Goal: Navigation & Orientation: Find specific page/section

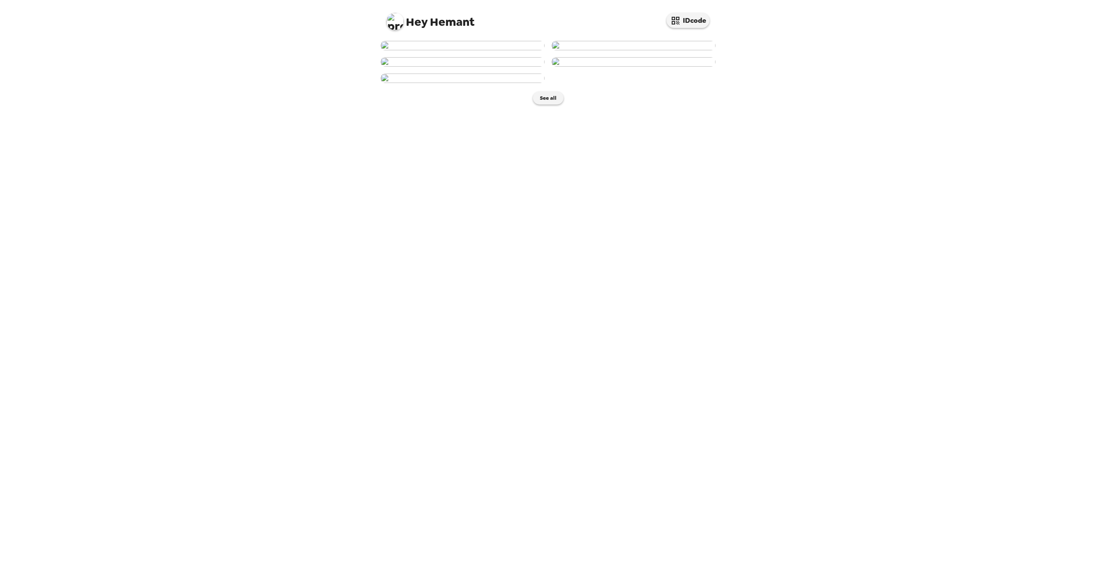
click at [461, 50] on img at bounding box center [463, 45] width 164 height 9
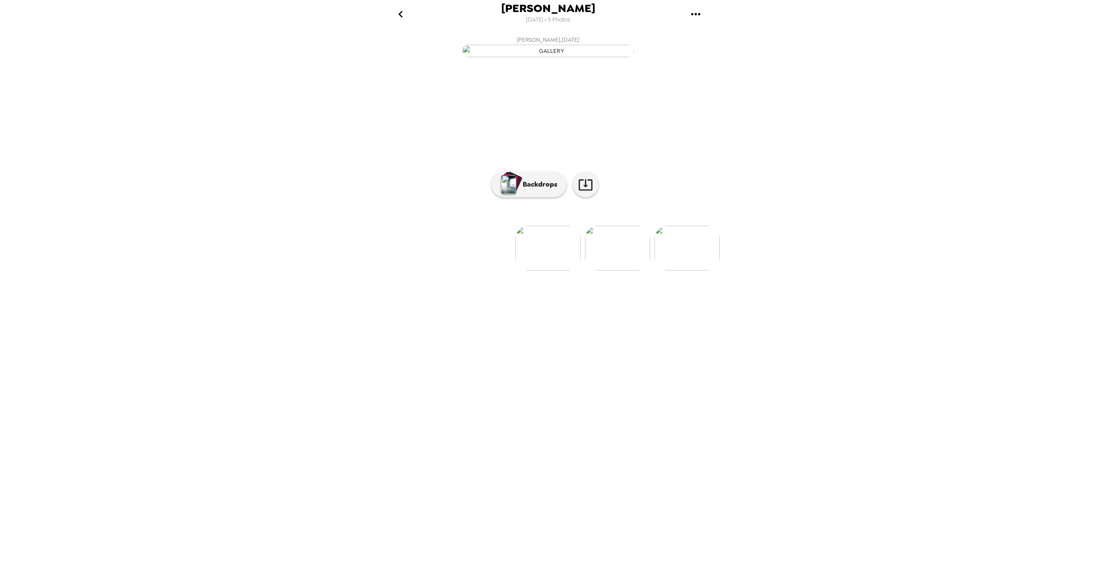
click at [618, 270] on img at bounding box center [617, 248] width 65 height 45
click at [477, 270] on img at bounding box center [478, 248] width 65 height 45
click at [541, 189] on p "Backdrops" at bounding box center [538, 184] width 39 height 10
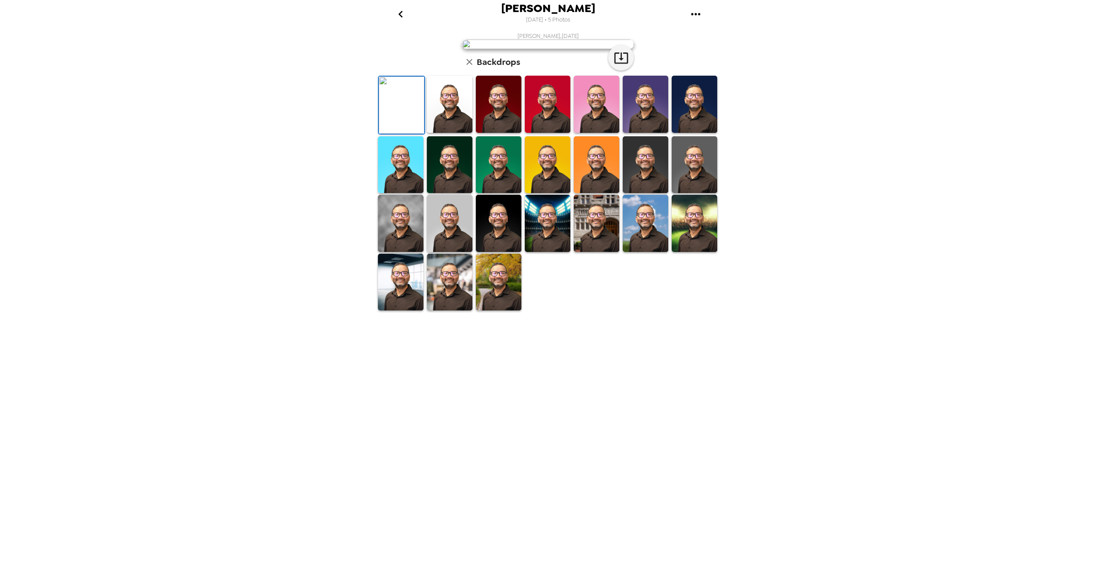
click at [448, 133] on img at bounding box center [450, 104] width 46 height 57
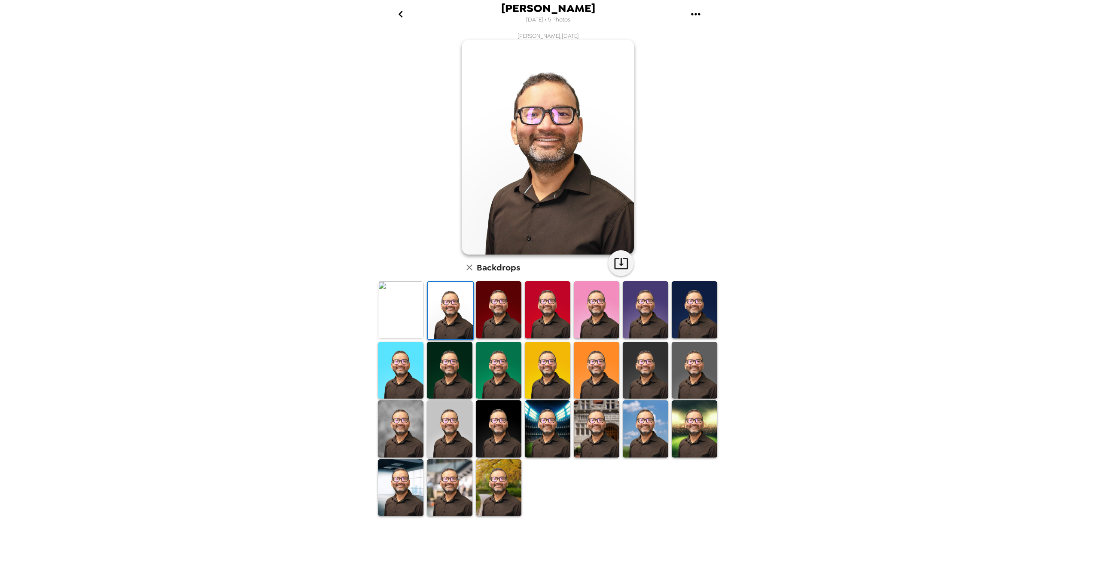
click at [492, 315] on img at bounding box center [499, 309] width 46 height 57
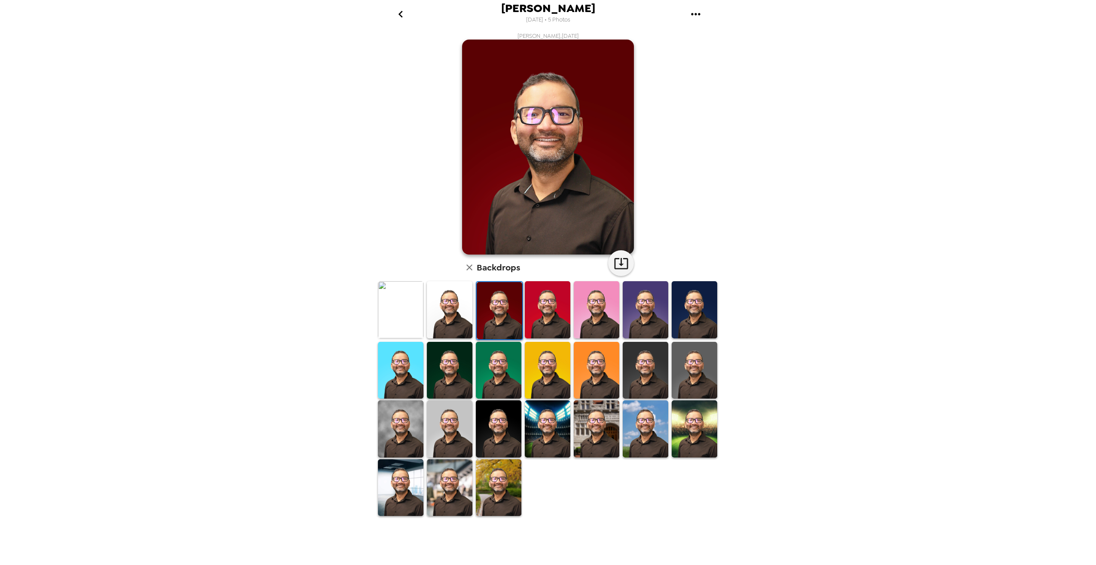
click at [539, 309] on img at bounding box center [548, 309] width 46 height 57
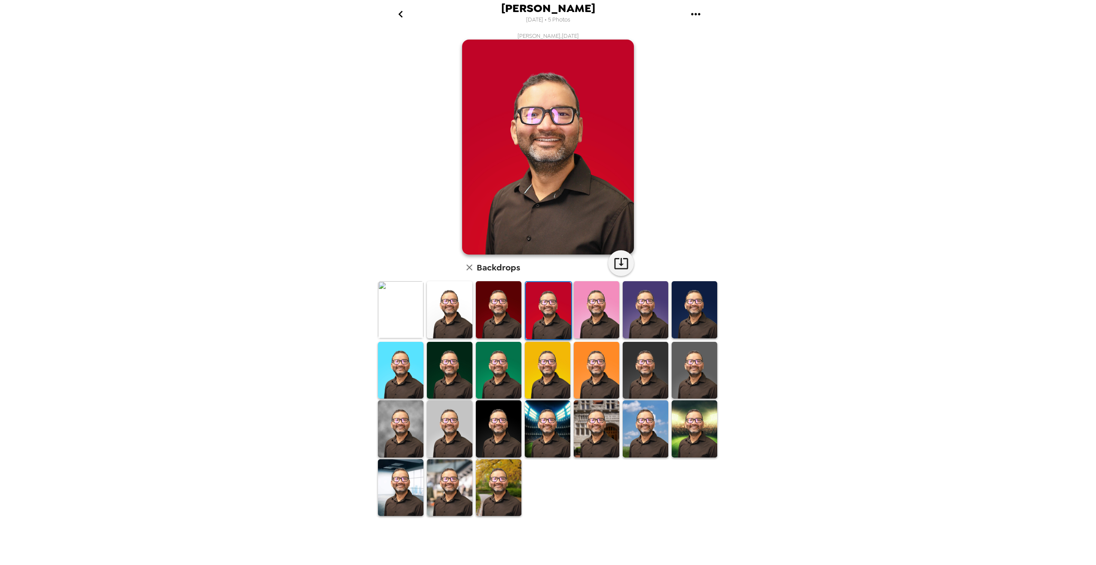
click at [594, 302] on img at bounding box center [597, 309] width 46 height 57
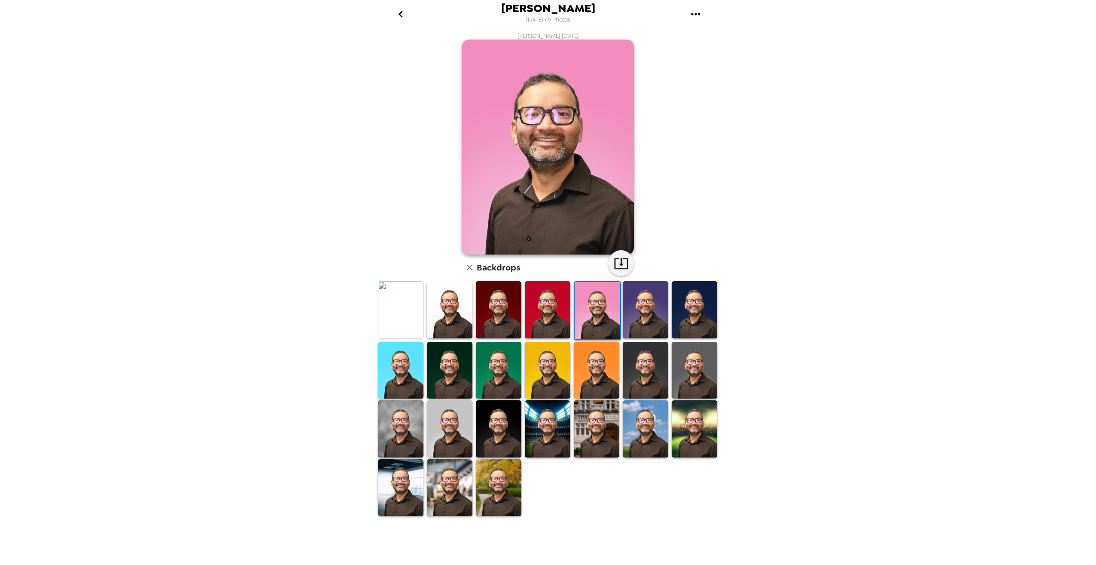
click at [648, 301] on img at bounding box center [646, 309] width 46 height 57
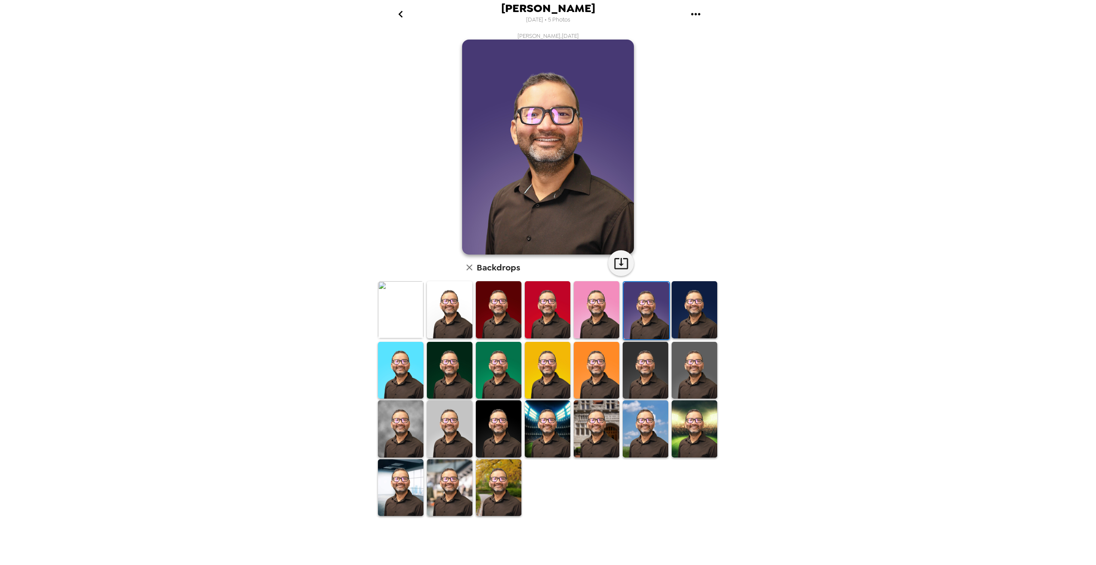
click at [692, 302] on img at bounding box center [695, 309] width 46 height 57
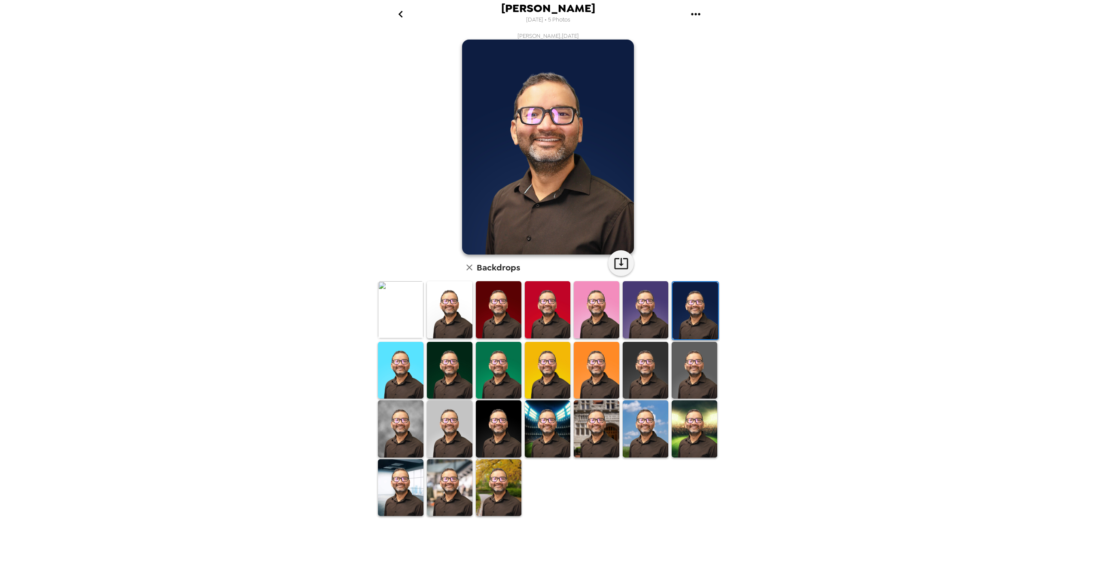
click at [446, 420] on img at bounding box center [450, 428] width 46 height 57
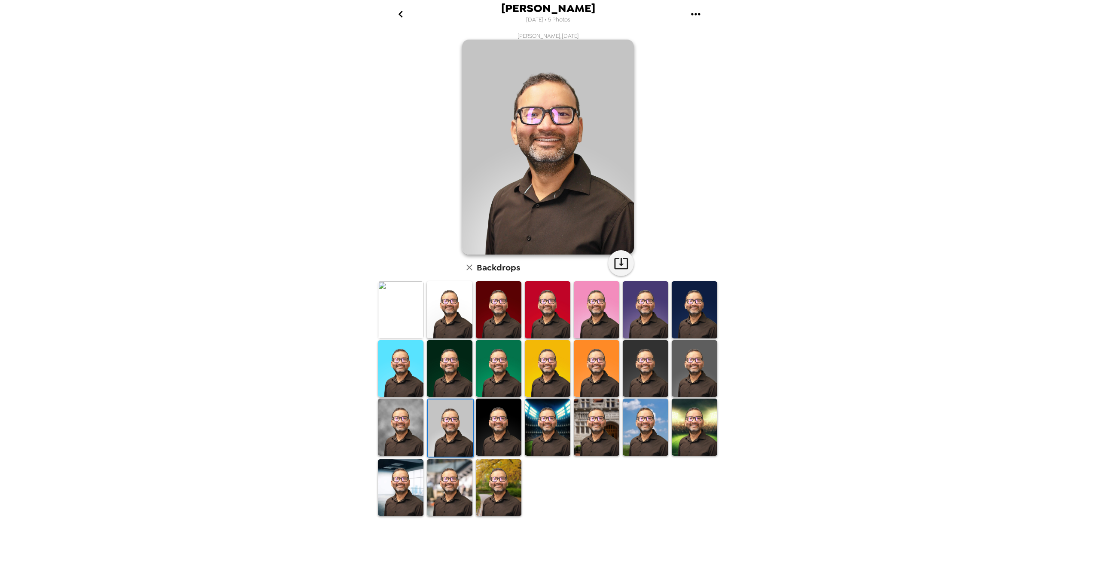
click at [649, 423] on img at bounding box center [646, 426] width 46 height 57
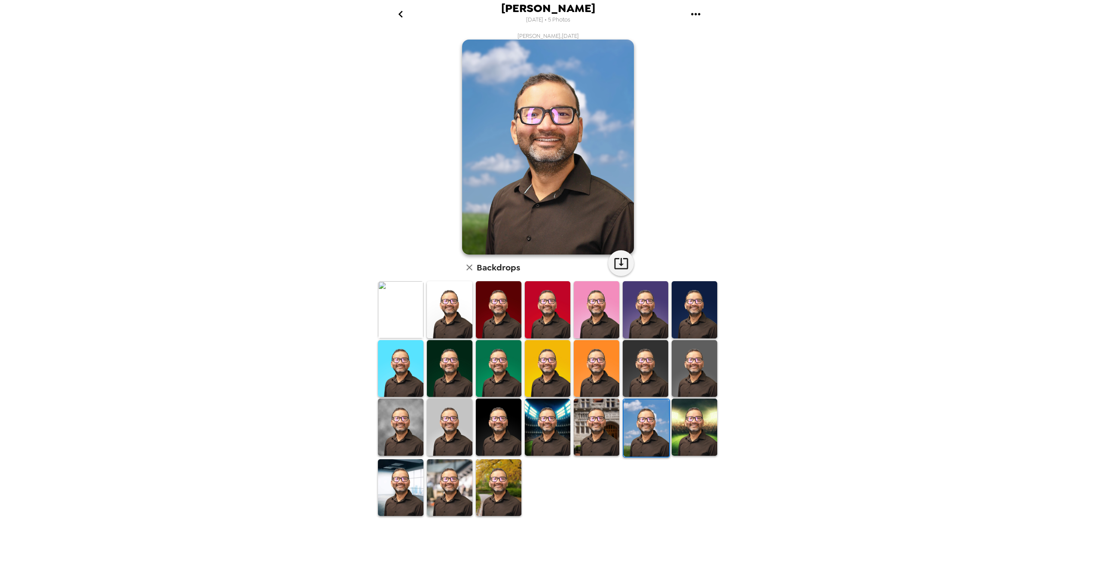
click at [684, 419] on img at bounding box center [695, 426] width 46 height 57
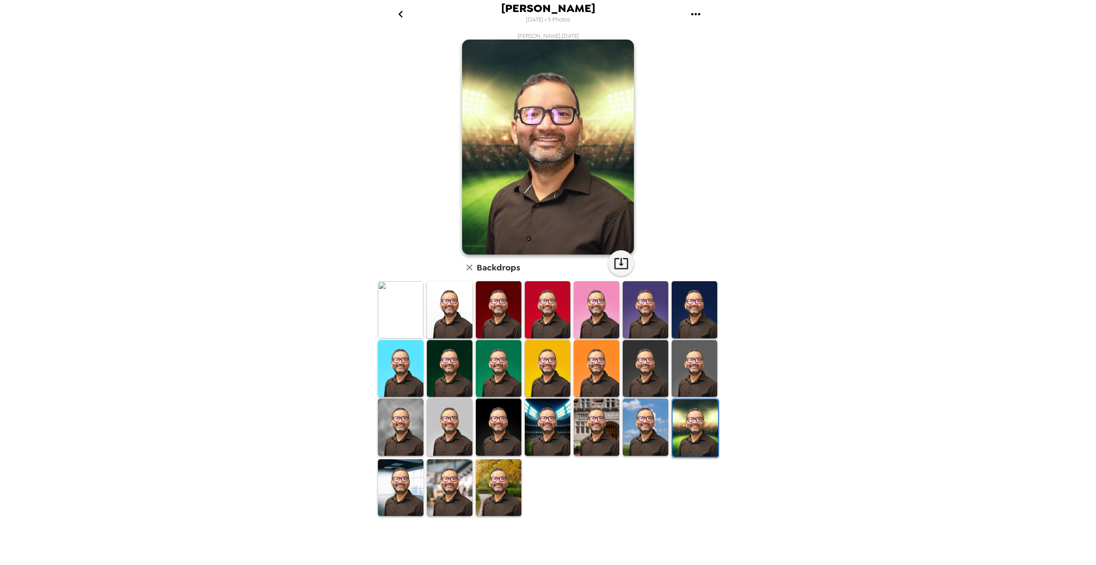
click at [498, 490] on img at bounding box center [499, 487] width 46 height 57
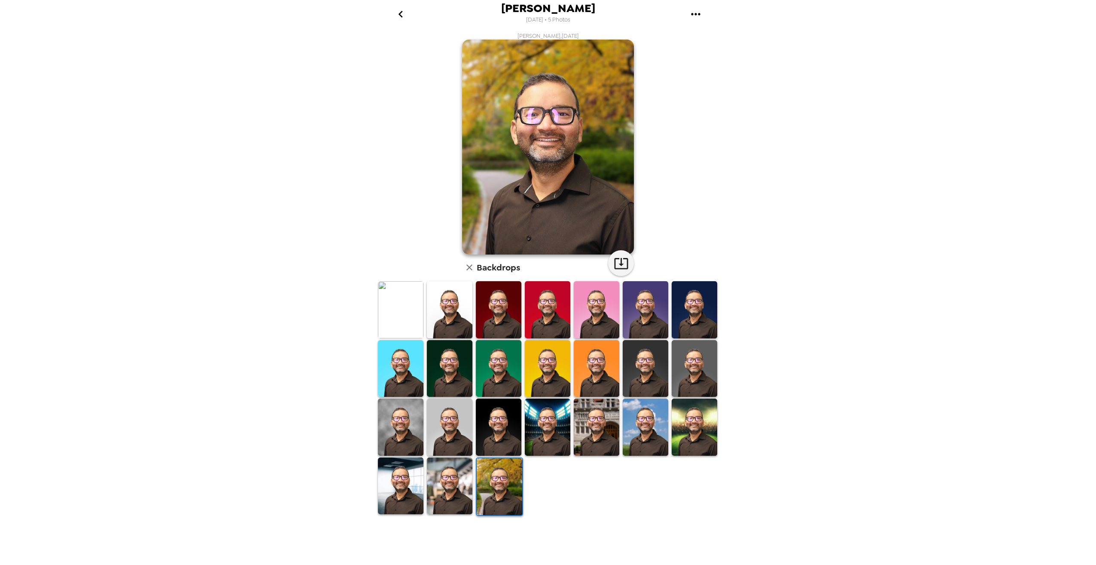
click at [445, 489] on img at bounding box center [450, 485] width 46 height 57
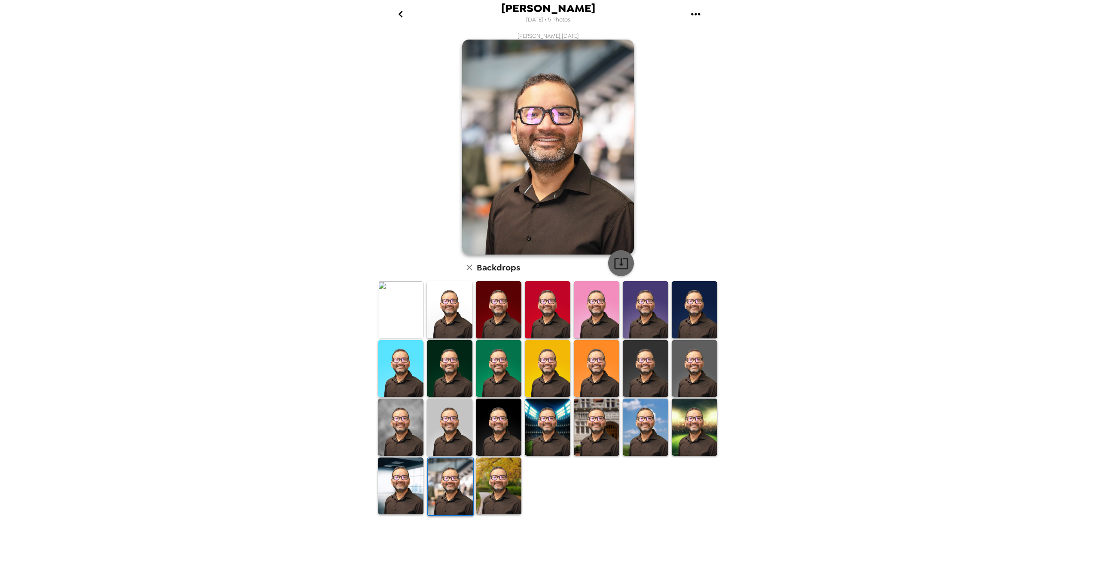
click at [616, 262] on icon "button" at bounding box center [621, 263] width 15 height 15
click at [445, 308] on img at bounding box center [450, 309] width 46 height 57
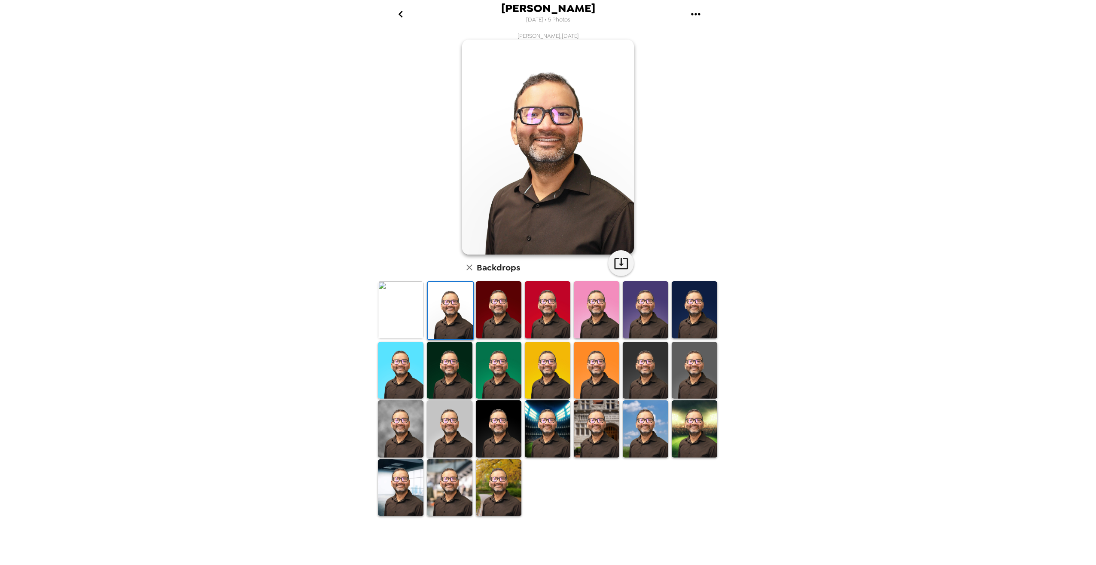
click at [596, 379] on img at bounding box center [597, 370] width 46 height 57
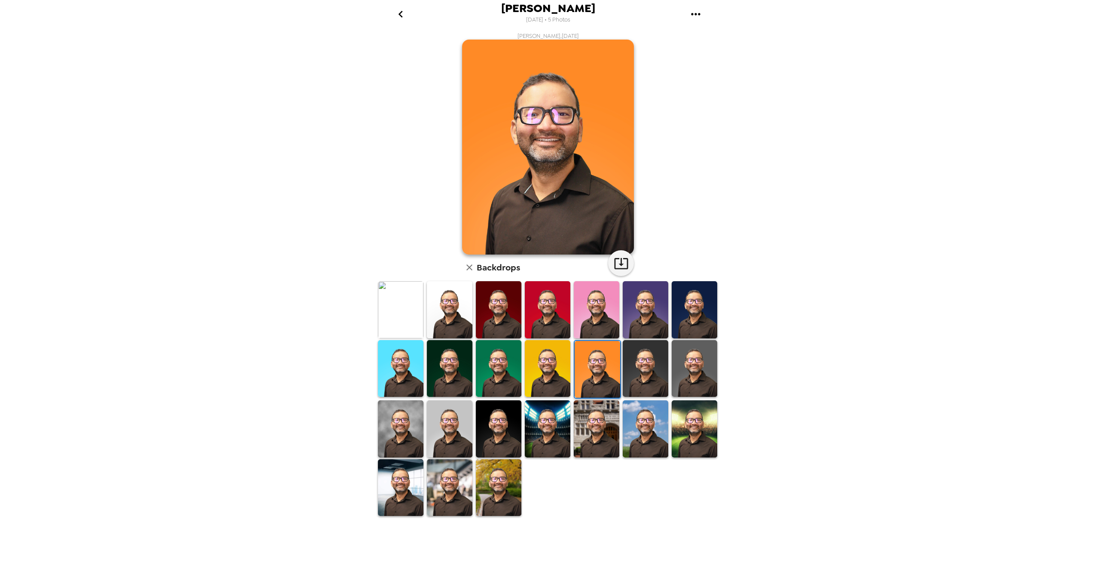
click at [402, 16] on icon "go back" at bounding box center [400, 14] width 4 height 7
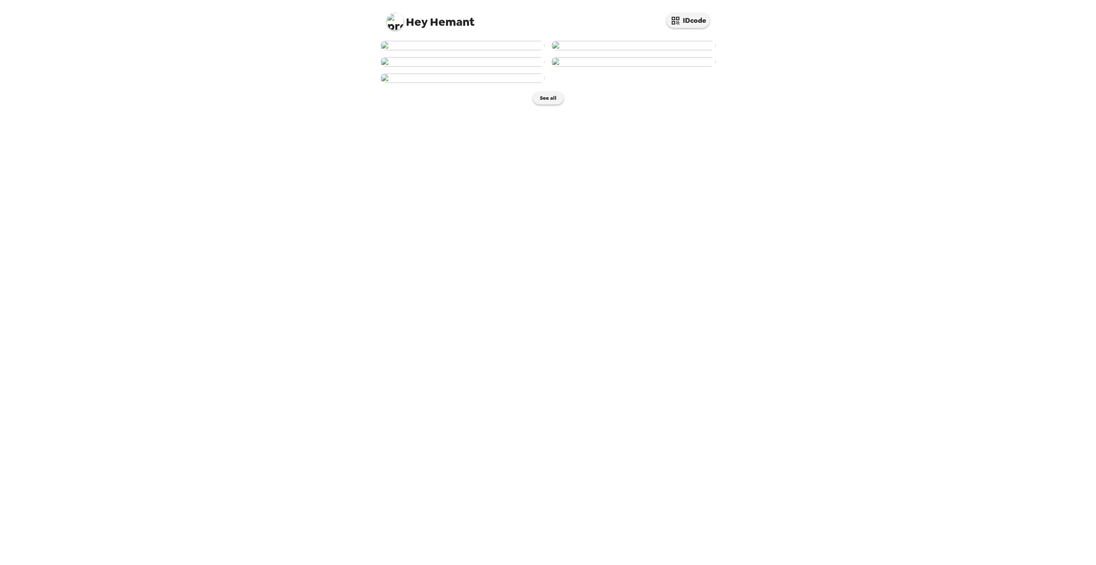
scroll to position [128, 0]
click at [546, 104] on button "See all" at bounding box center [548, 98] width 31 height 13
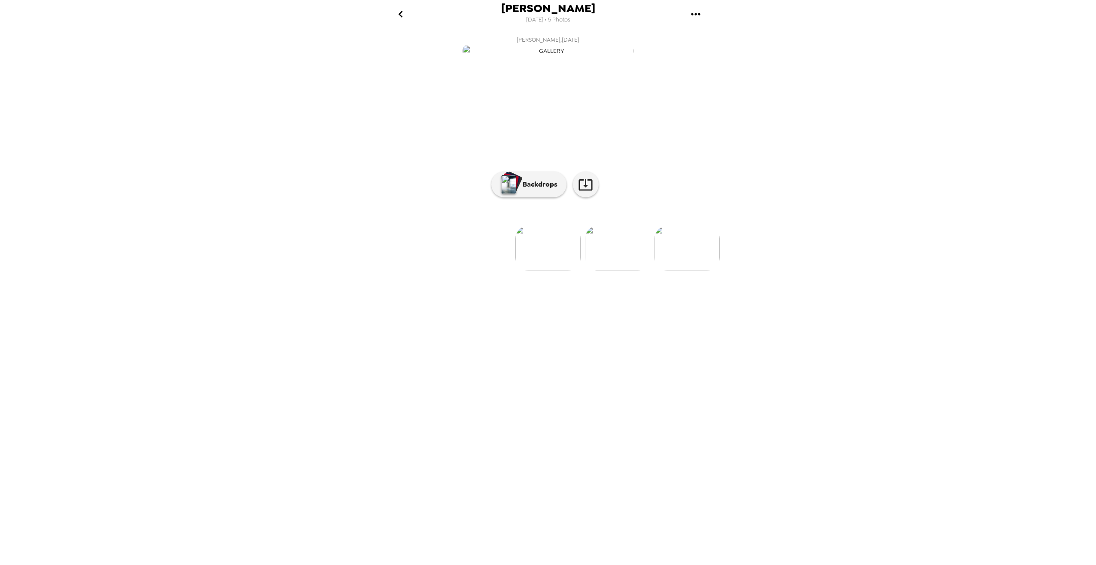
click at [620, 270] on img at bounding box center [617, 248] width 65 height 45
click at [555, 270] on img at bounding box center [548, 248] width 65 height 45
click at [544, 189] on p "Backdrops" at bounding box center [538, 184] width 39 height 10
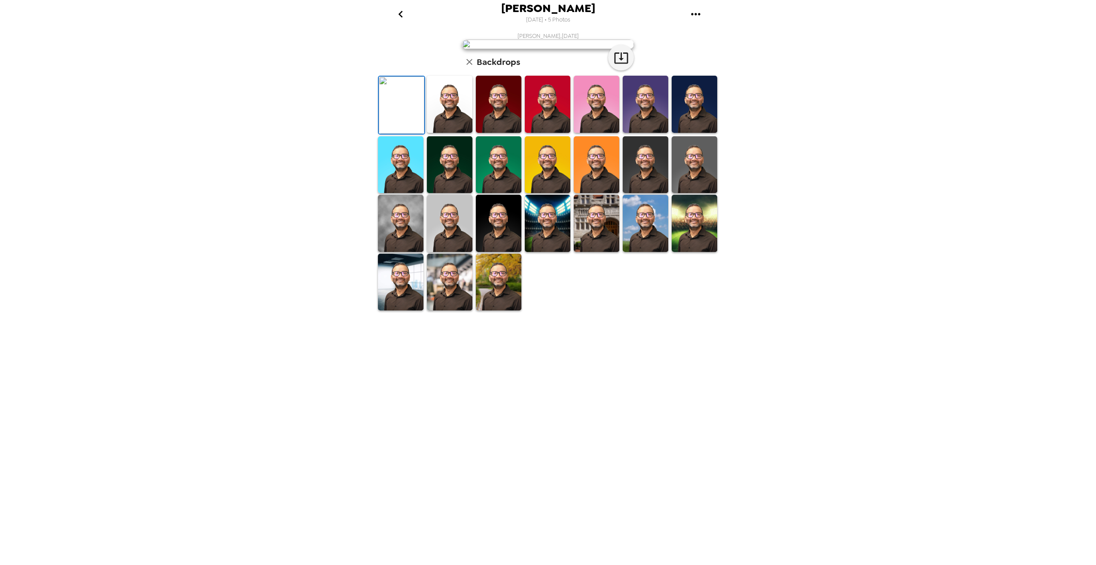
click at [518, 49] on img at bounding box center [548, 44] width 172 height 9
click at [460, 133] on img at bounding box center [450, 104] width 46 height 57
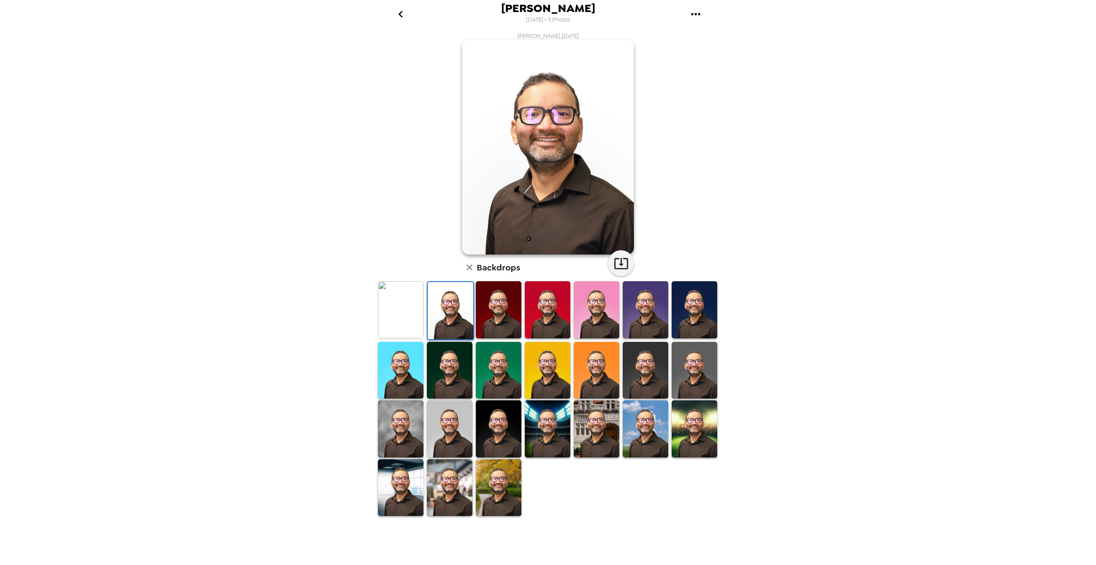
click at [488, 306] on img at bounding box center [499, 309] width 46 height 57
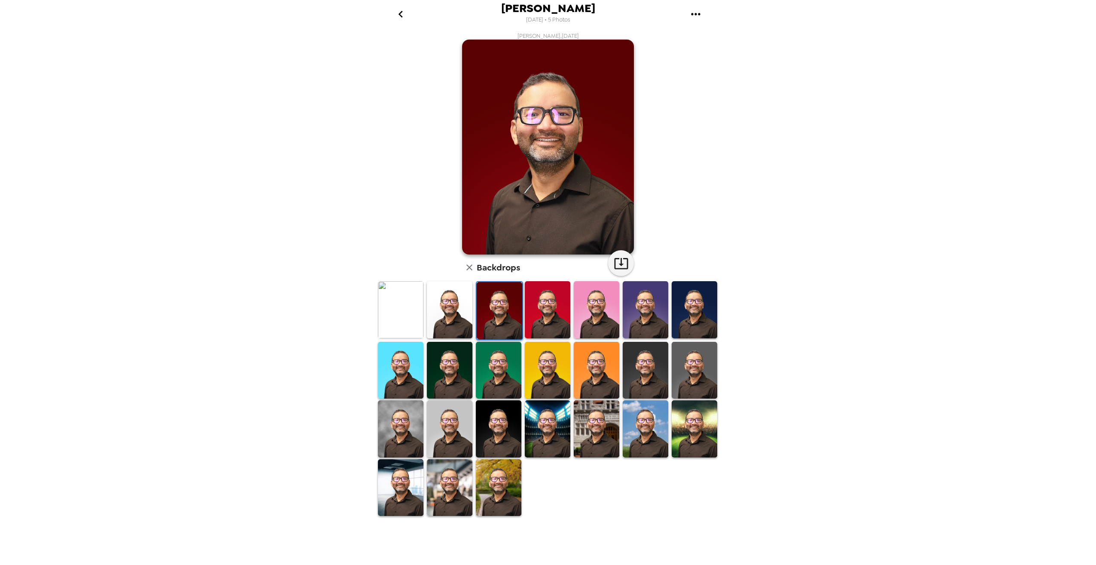
click at [395, 311] on img at bounding box center [401, 309] width 46 height 57
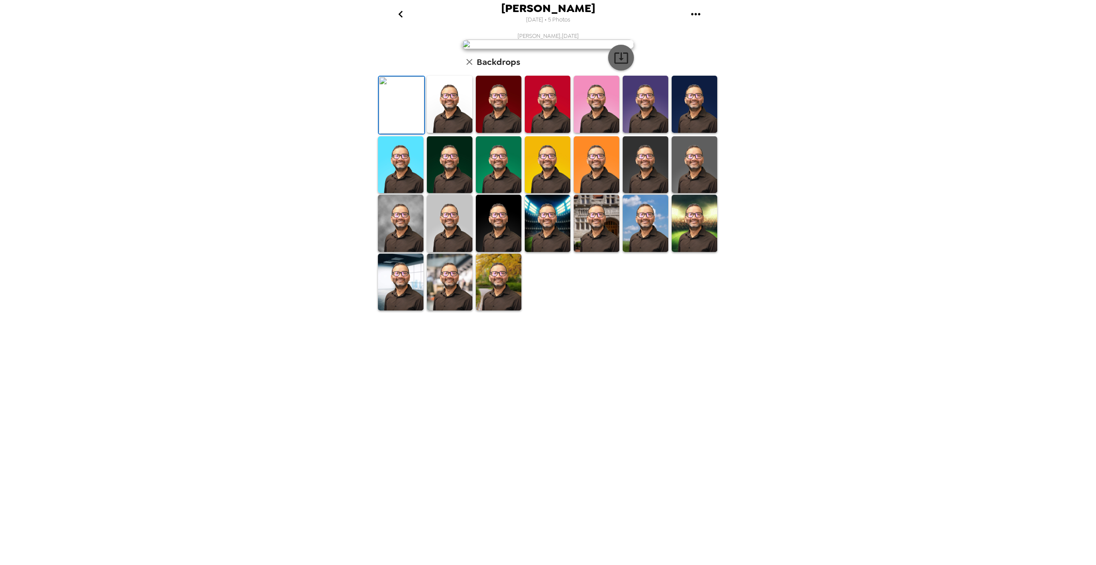
click at [621, 64] on icon "button" at bounding box center [621, 57] width 14 height 11
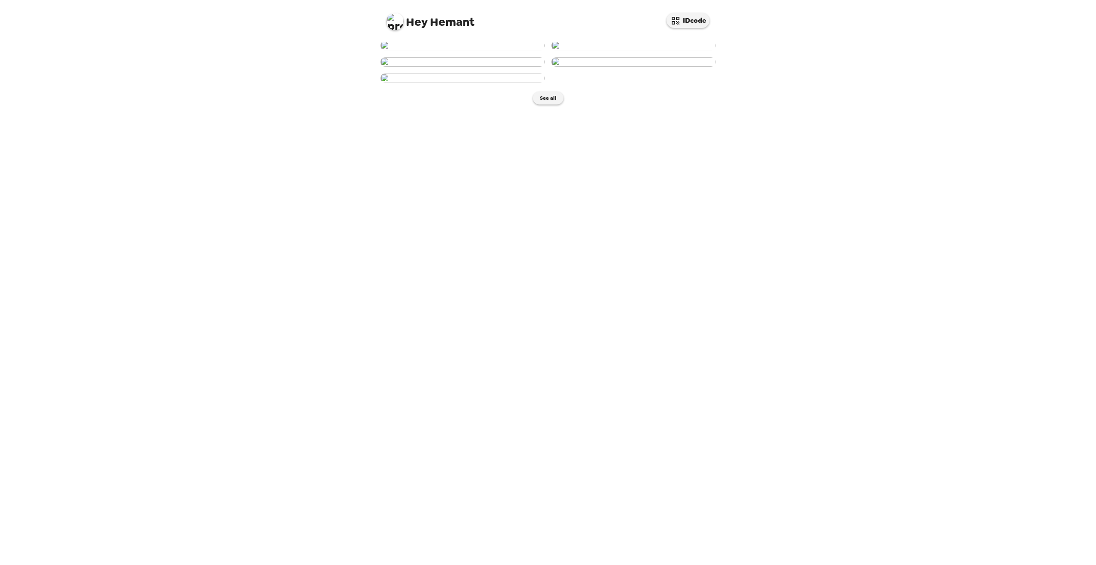
click at [461, 50] on img at bounding box center [463, 45] width 164 height 9
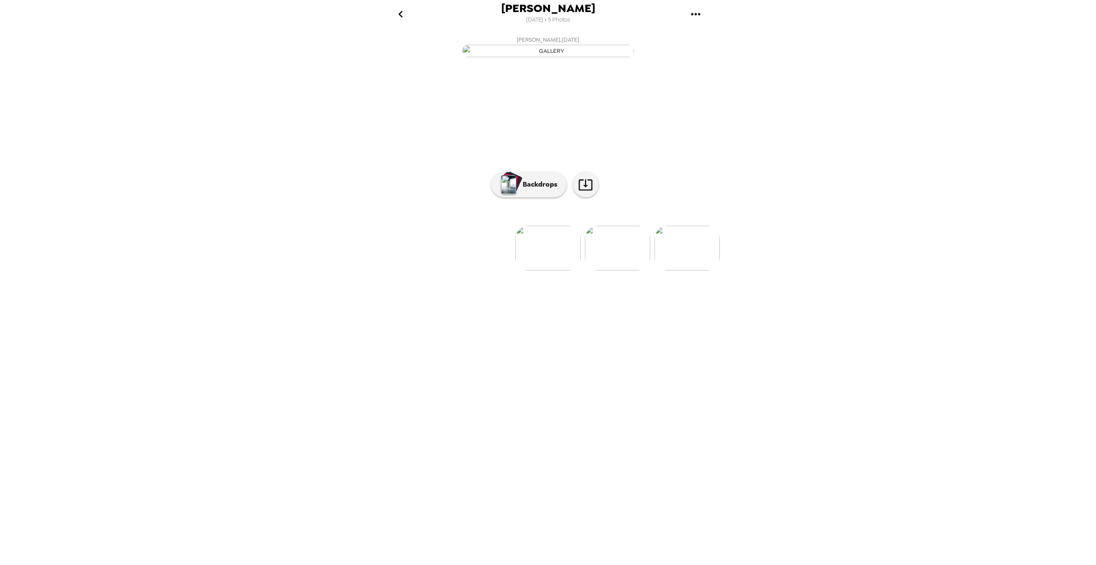
click at [406, 13] on icon "go back" at bounding box center [401, 14] width 14 height 14
